Goal: Task Accomplishment & Management: Manage account settings

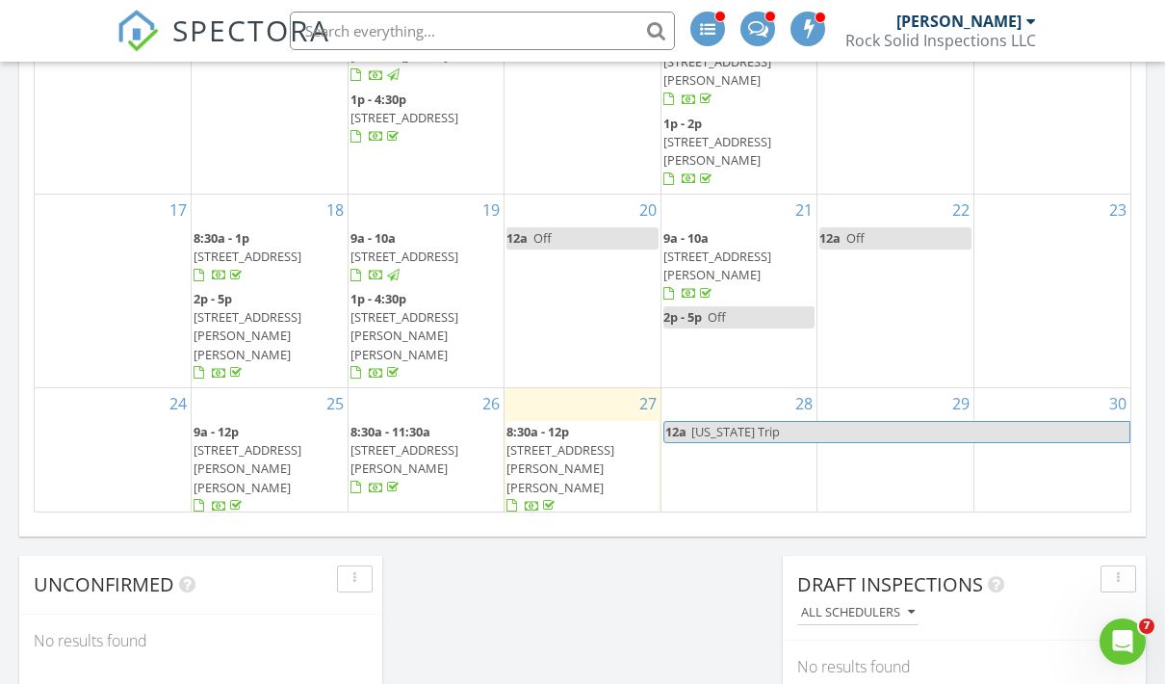
scroll to position [193, 0]
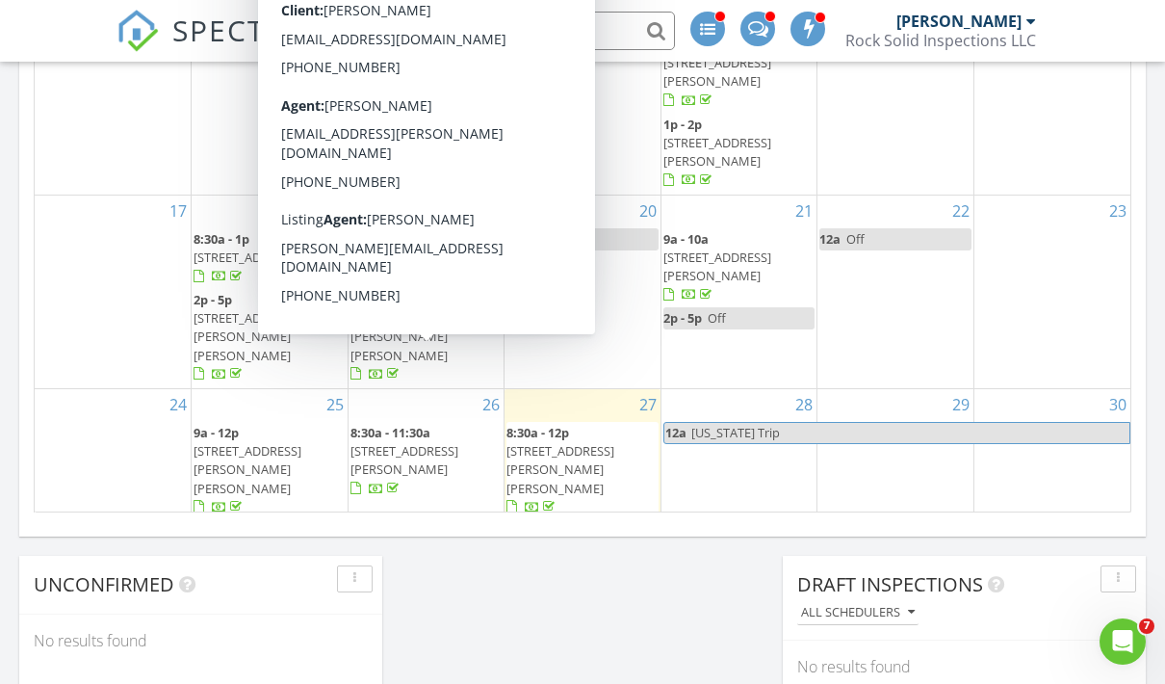
click at [455, 442] on span "4268 Friendship Lane , Zachary 70791" at bounding box center [405, 460] width 108 height 36
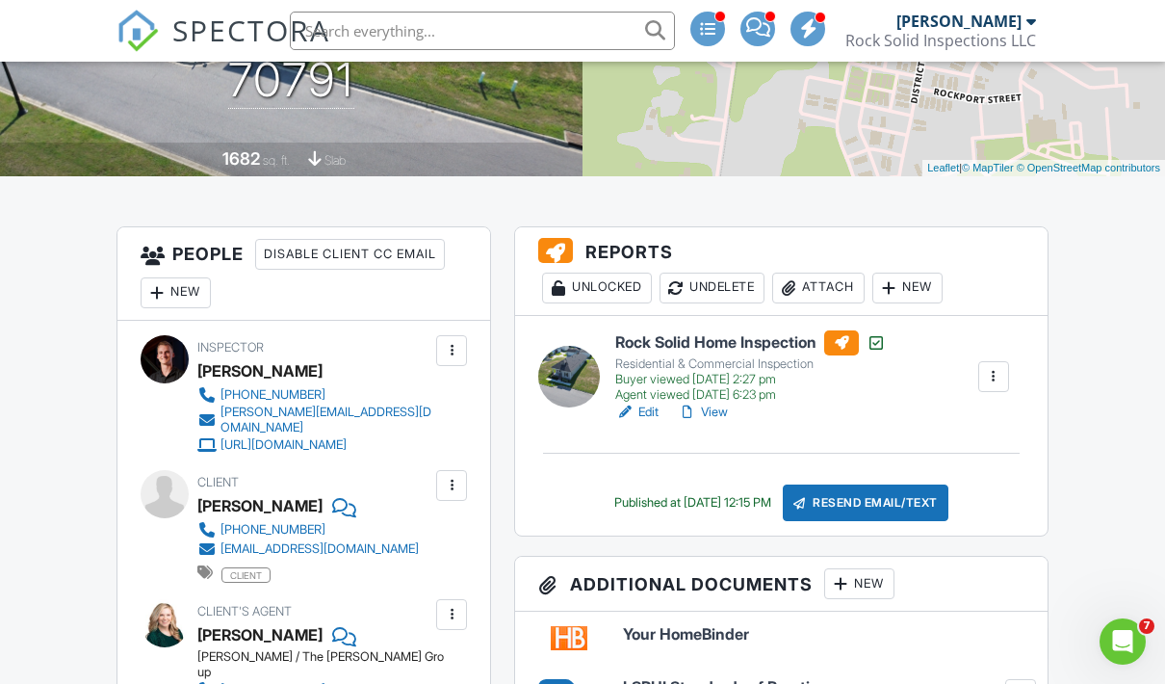
click at [827, 286] on div "Attach" at bounding box center [818, 288] width 92 height 31
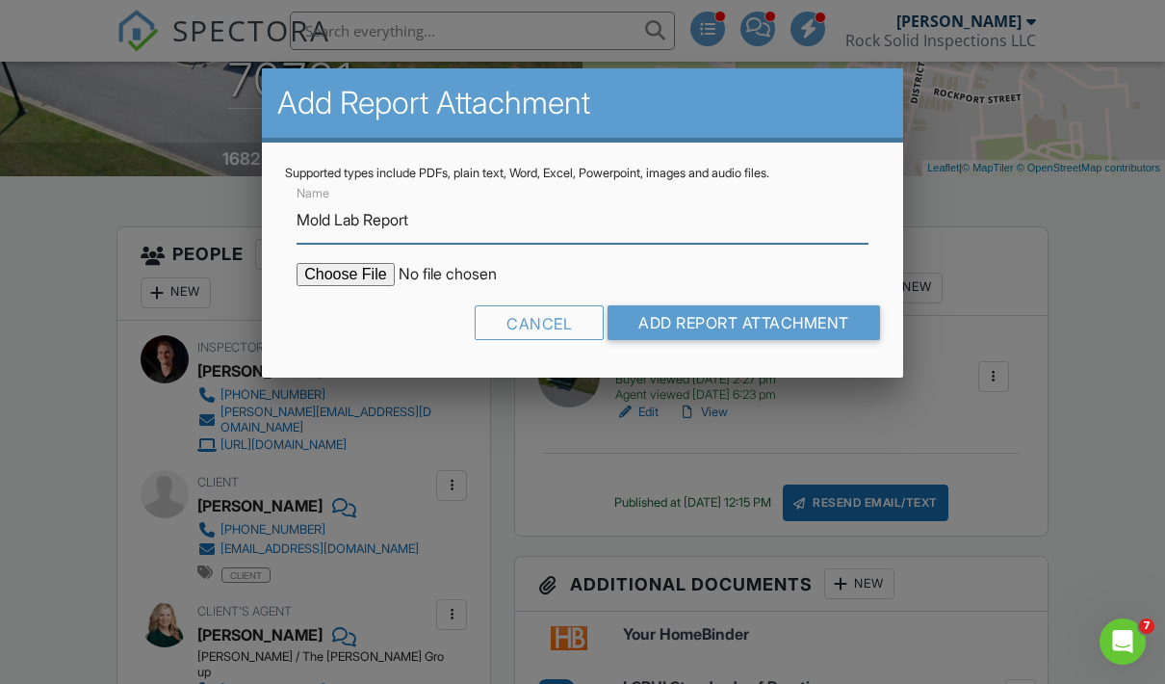
type input "Mold Lab Report"
click at [344, 283] on input "file" at bounding box center [460, 274] width 327 height 23
type input "C:\fakepath\4268 Friendship Lane_mold"
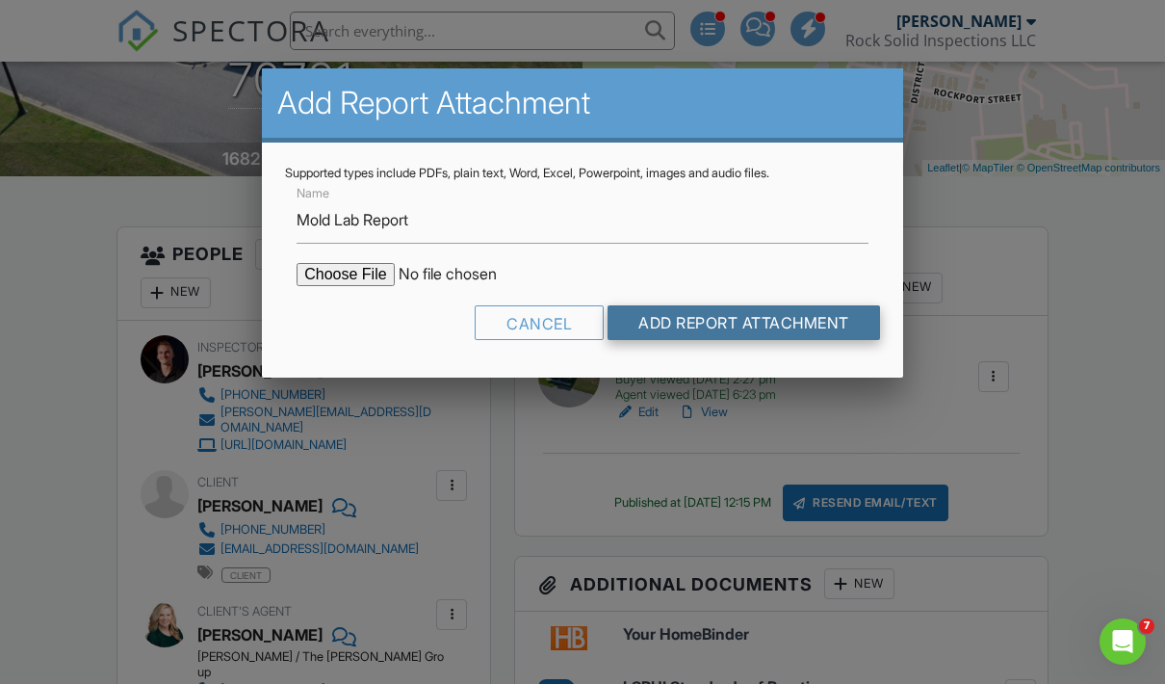
click at [731, 323] on input "Add Report Attachment" at bounding box center [744, 322] width 273 height 35
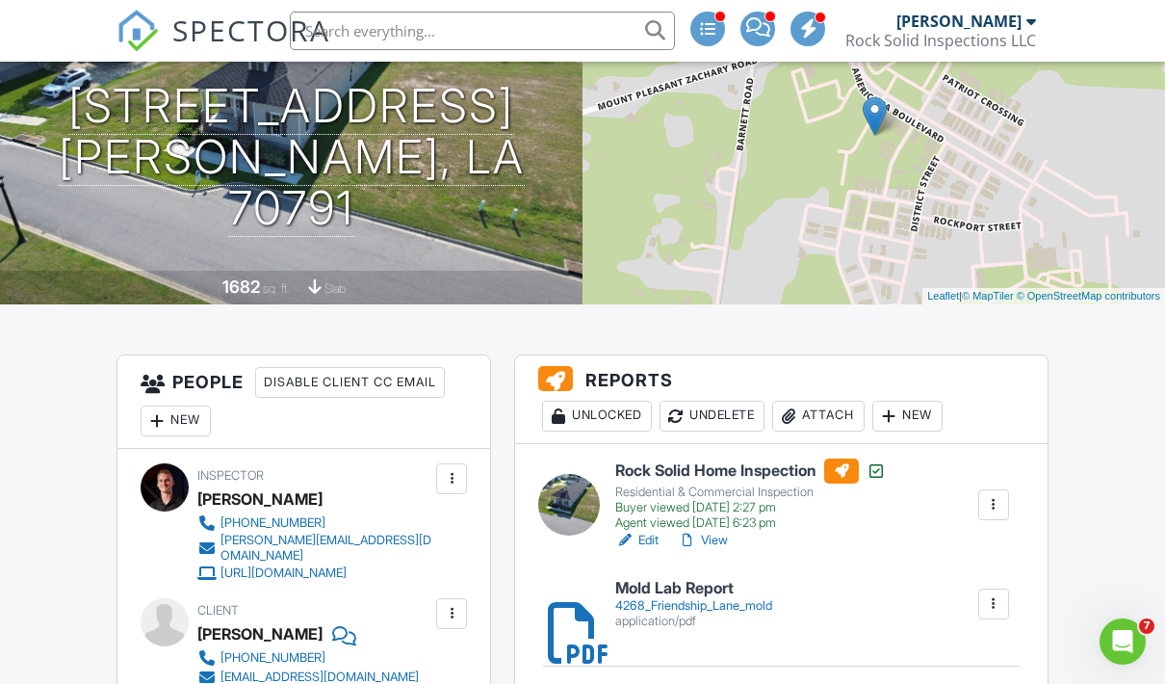
scroll to position [307, 0]
